Goal: Find specific page/section: Find specific page/section

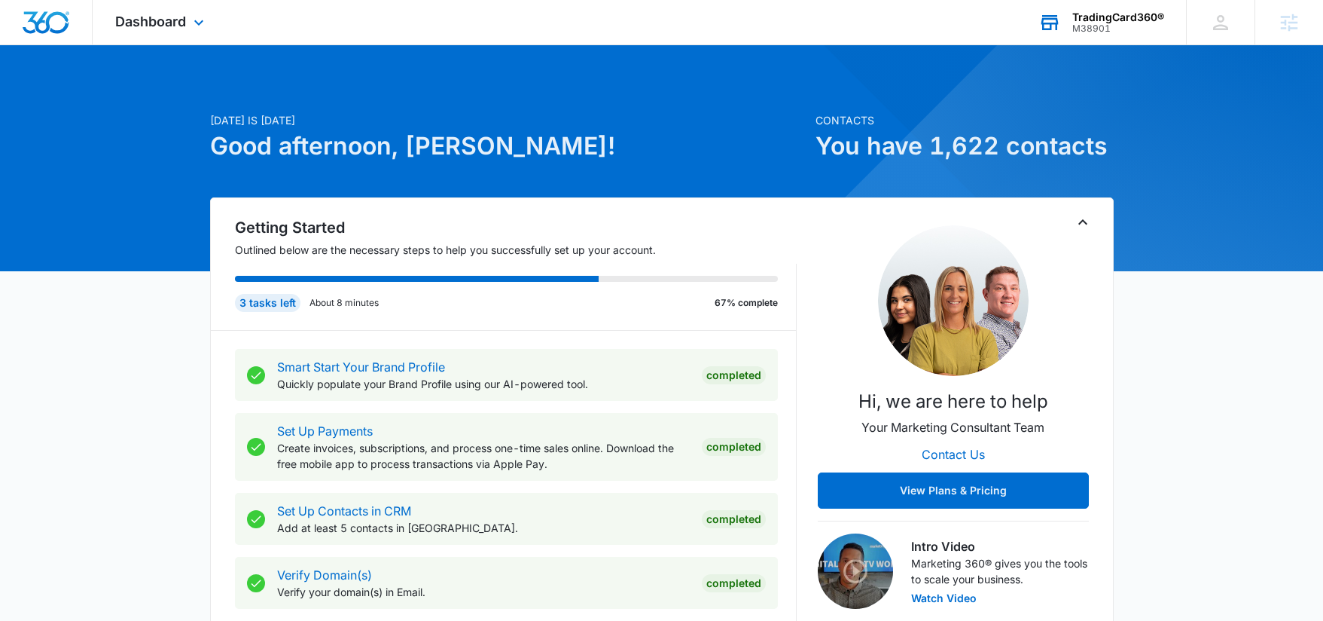
click at [1113, 32] on div "M38901" at bounding box center [1119, 28] width 92 height 11
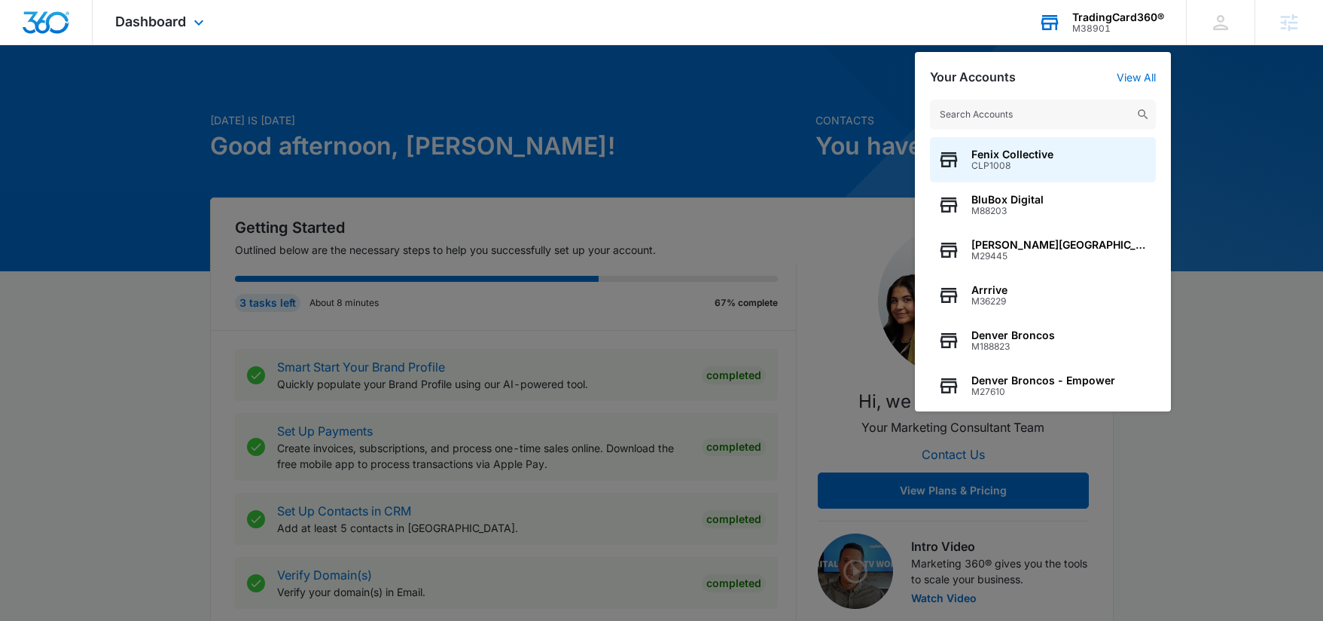
click at [1046, 107] on input "text" at bounding box center [1043, 114] width 226 height 30
type input "M311547"
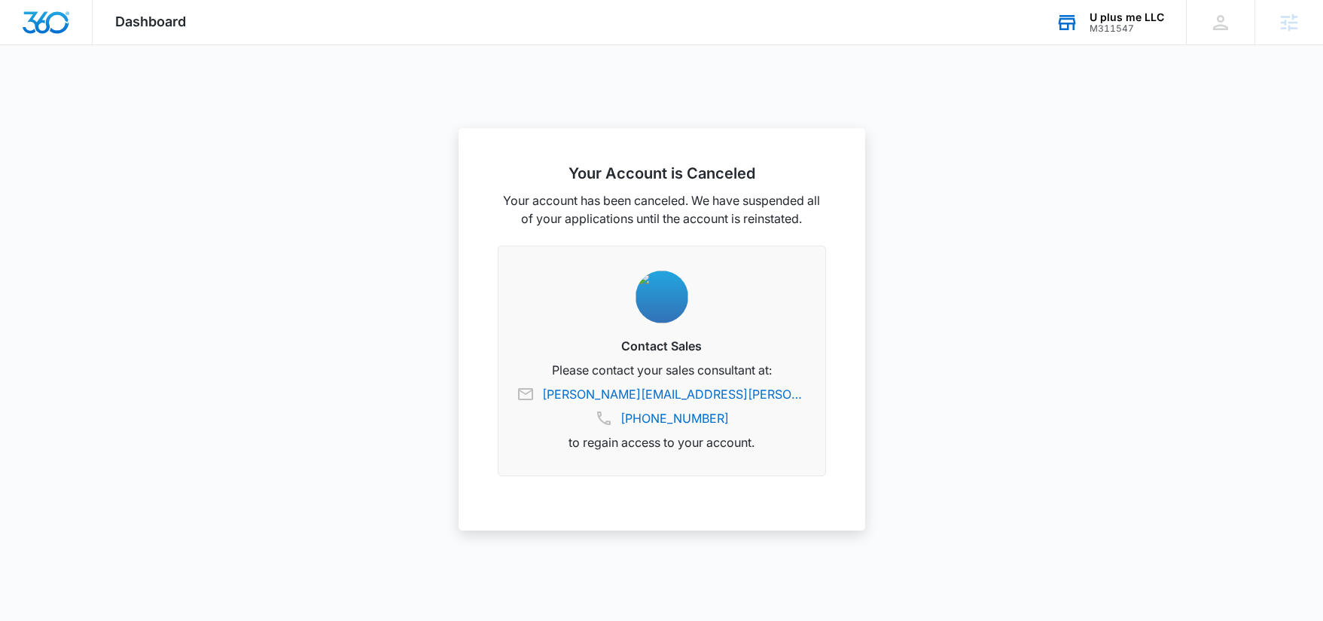
click at [72, 24] on div at bounding box center [46, 22] width 93 height 44
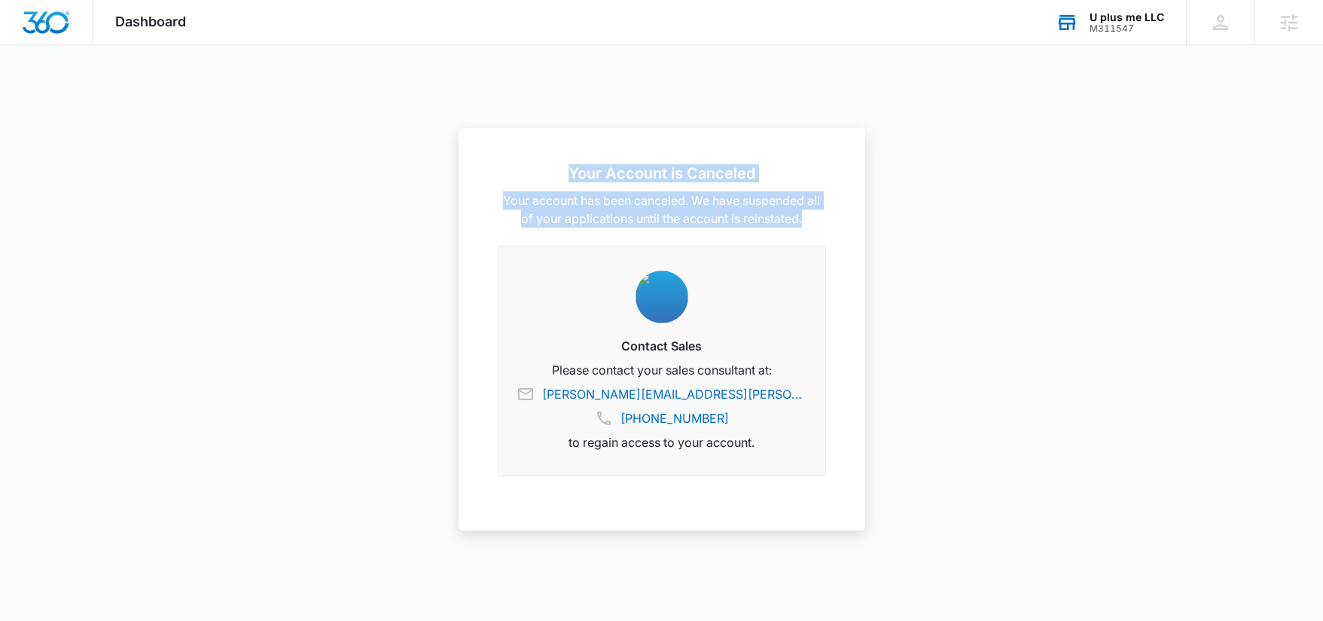
drag, startPoint x: 568, startPoint y: 177, endPoint x: 852, endPoint y: 237, distance: 290.3
click at [852, 237] on div "Your Account is Canceled Your account has been canceled. We have suspended all …" at bounding box center [662, 329] width 407 height 402
drag, startPoint x: 820, startPoint y: 224, endPoint x: 526, endPoint y: 149, distance: 303.3
click at [526, 149] on div "Your Account is Canceled Your account has been canceled. We have suspended all …" at bounding box center [662, 329] width 407 height 402
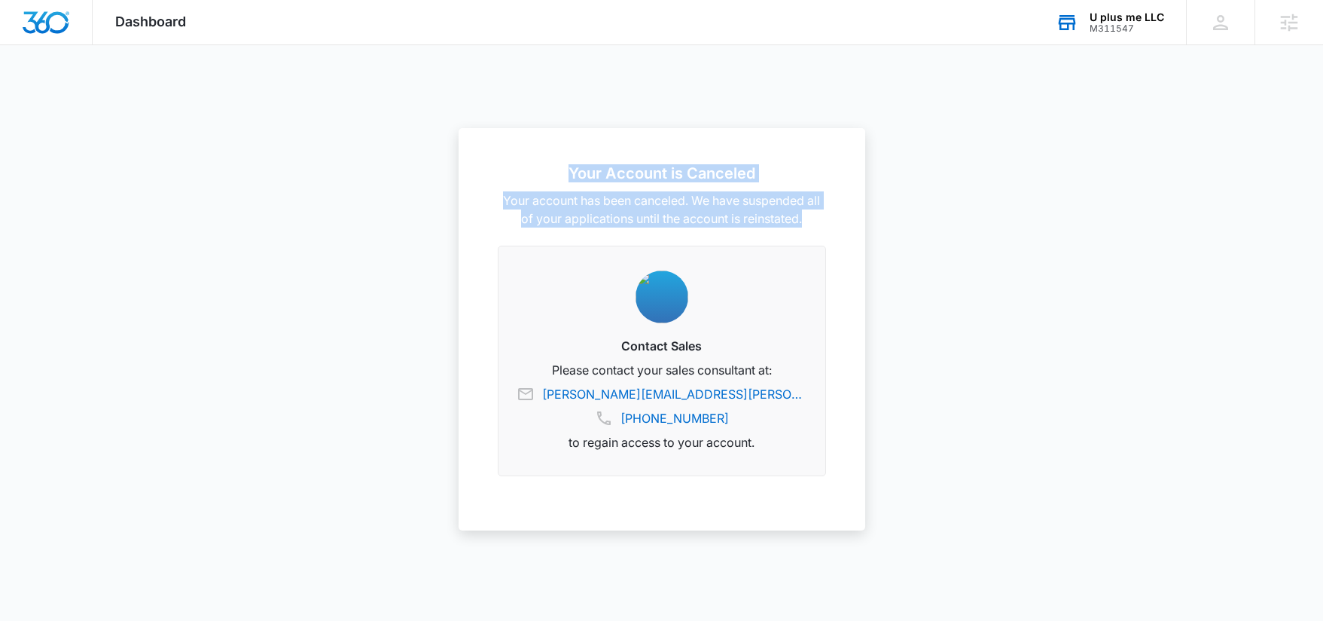
click at [532, 175] on h2 "Your Account is Canceled" at bounding box center [662, 173] width 328 height 18
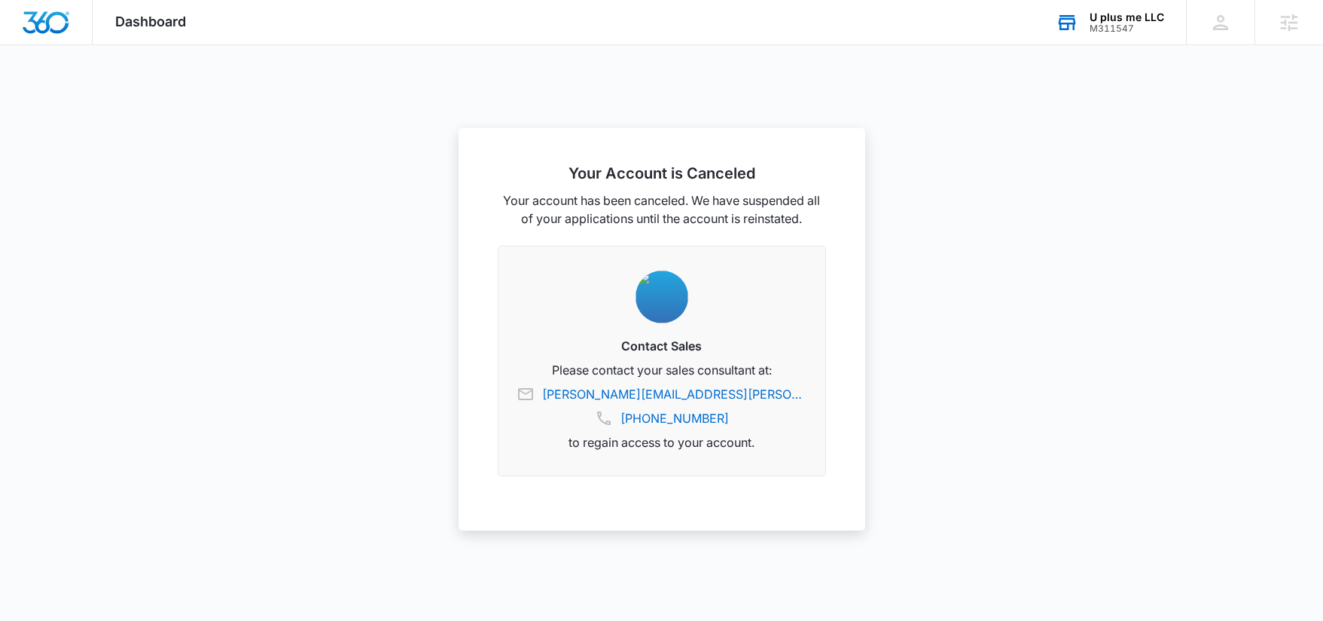
click at [572, 171] on h2 "Your Account is Canceled" at bounding box center [662, 173] width 328 height 18
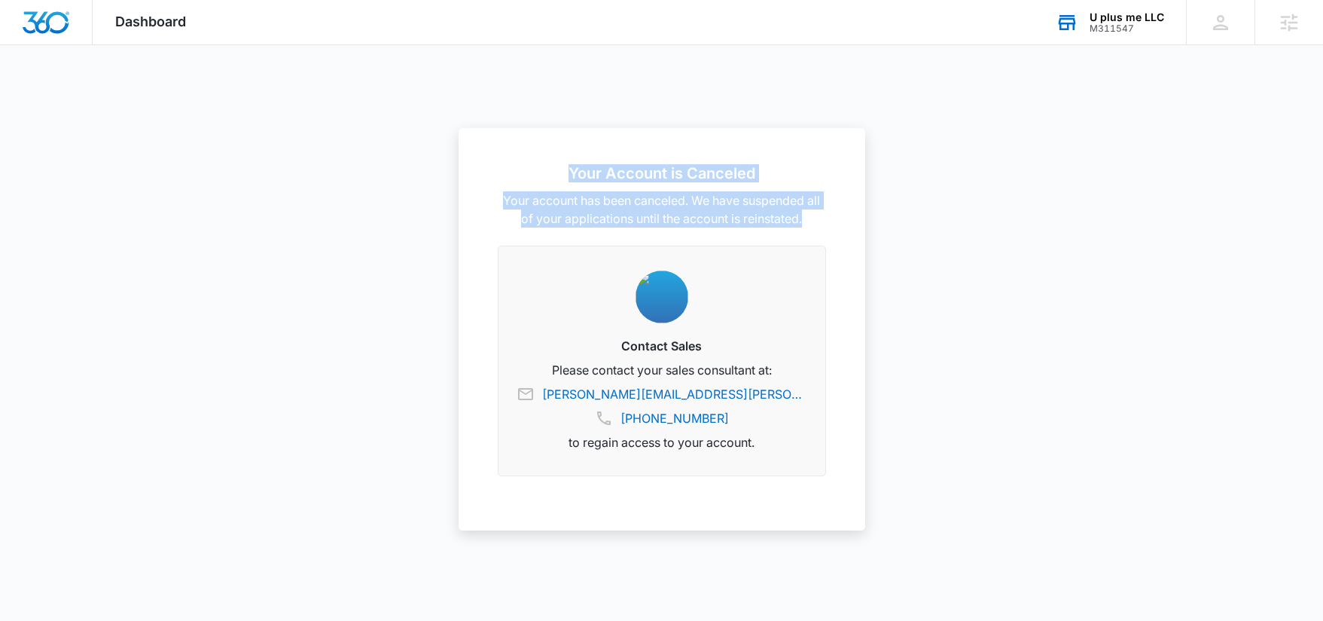
drag, startPoint x: 804, startPoint y: 225, endPoint x: 527, endPoint y: 158, distance: 284.5
click at [527, 158] on div "Your Account is Canceled Your account has been canceled. We have suspended all …" at bounding box center [662, 329] width 407 height 402
drag, startPoint x: 466, startPoint y: 169, endPoint x: 443, endPoint y: 164, distance: 23.2
click at [466, 169] on div "Your Account is Canceled Your account has been canceled. We have suspended all …" at bounding box center [662, 329] width 407 height 402
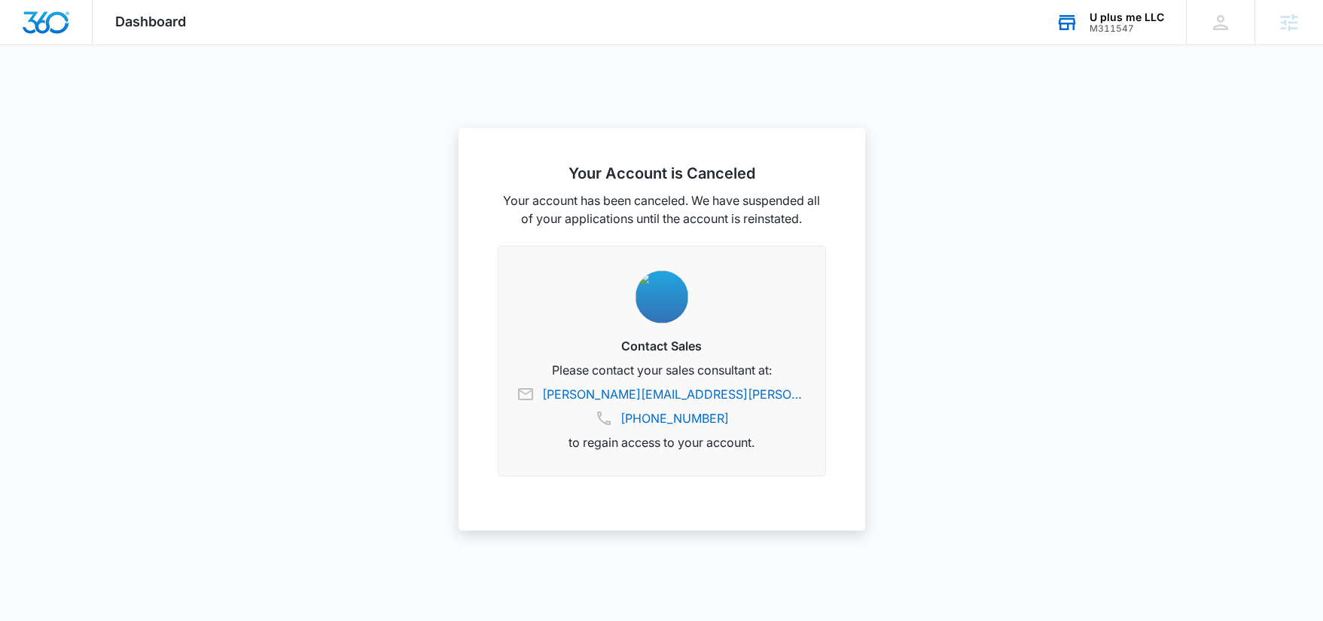
click at [140, 17] on span "Dashboard" at bounding box center [150, 22] width 71 height 16
click at [54, 22] on img "Dashboard" at bounding box center [46, 22] width 48 height 23
